Goal: Task Accomplishment & Management: Manage account settings

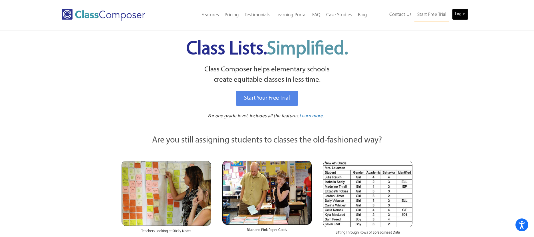
click at [463, 12] on link "Log In" at bounding box center [460, 14] width 16 height 11
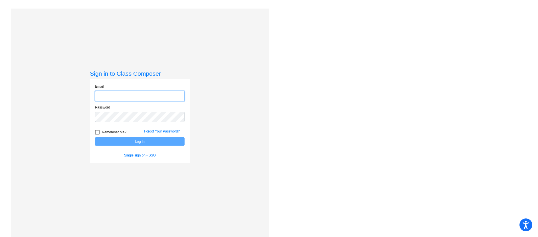
type input "[EMAIL_ADDRESS][DOMAIN_NAME]"
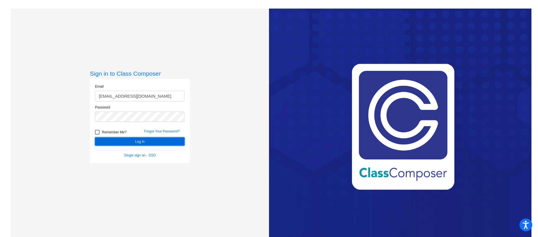
click at [125, 140] on button "Log In" at bounding box center [140, 141] width 90 height 8
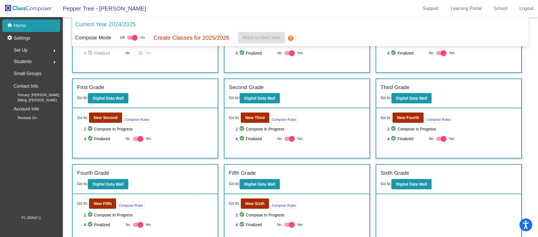
scroll to position [65, 0]
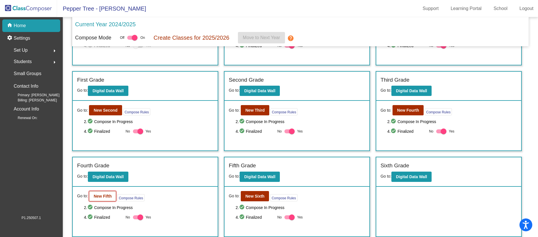
click at [94, 194] on b "New Fifth" at bounding box center [103, 196] width 18 height 5
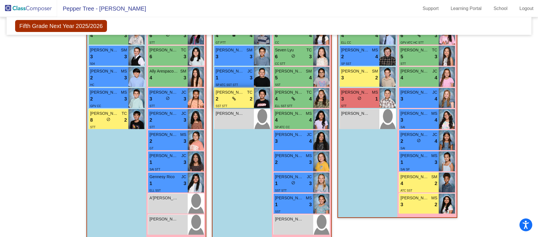
scroll to position [364, 0]
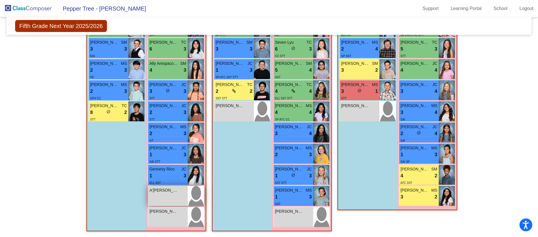
click at [169, 193] on span "A'[PERSON_NAME]" at bounding box center [164, 190] width 29 height 6
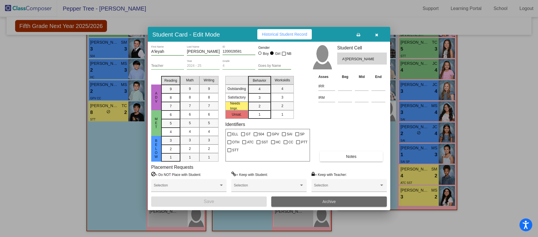
click at [311, 199] on button "Archive" at bounding box center [329, 201] width 116 height 10
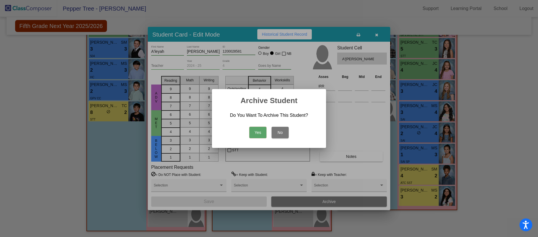
click at [255, 131] on button "Yes" at bounding box center [257, 132] width 17 height 11
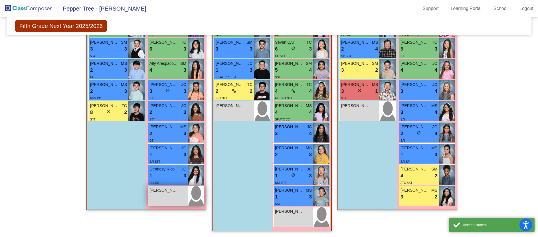
click at [177, 197] on div "Zahra Artiga lock do_not_disturb_alt" at bounding box center [168, 196] width 40 height 20
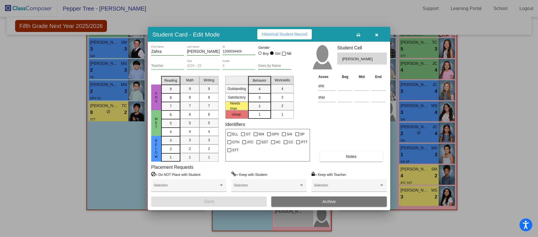
click at [321, 198] on button "Archive" at bounding box center [329, 201] width 116 height 10
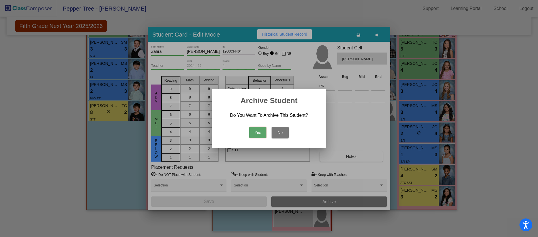
click at [259, 132] on button "Yes" at bounding box center [257, 132] width 17 height 11
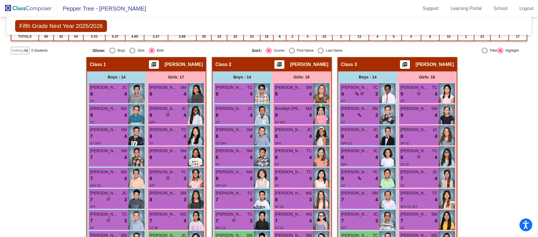
scroll to position [107, 0]
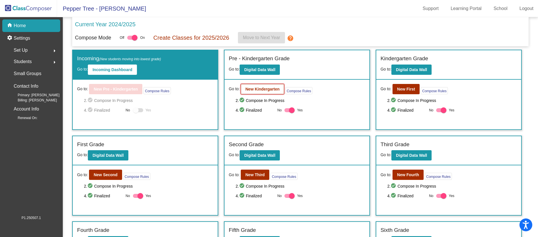
click at [270, 89] on b "New Kindergarten" at bounding box center [262, 89] width 34 height 5
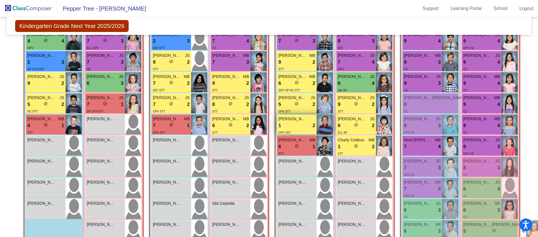
scroll to position [257, 0]
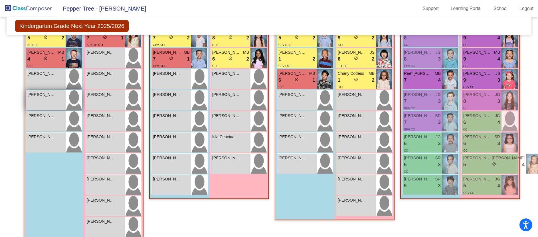
click at [44, 103] on div "Adriel Ortiz lock do_not_disturb_alt" at bounding box center [46, 100] width 40 height 20
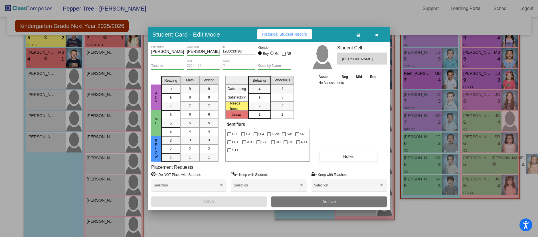
click at [338, 203] on button "Archive" at bounding box center [329, 201] width 116 height 10
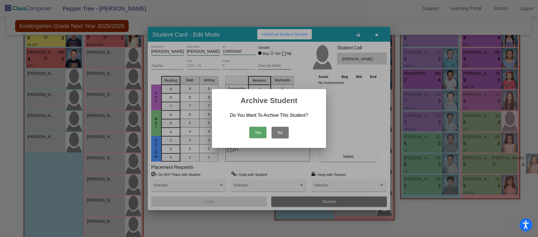
click at [255, 132] on button "Yes" at bounding box center [257, 132] width 17 height 11
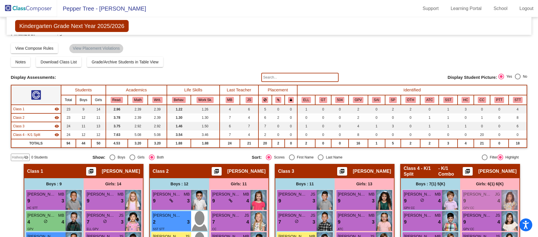
scroll to position [0, 0]
